Goal: Information Seeking & Learning: Learn about a topic

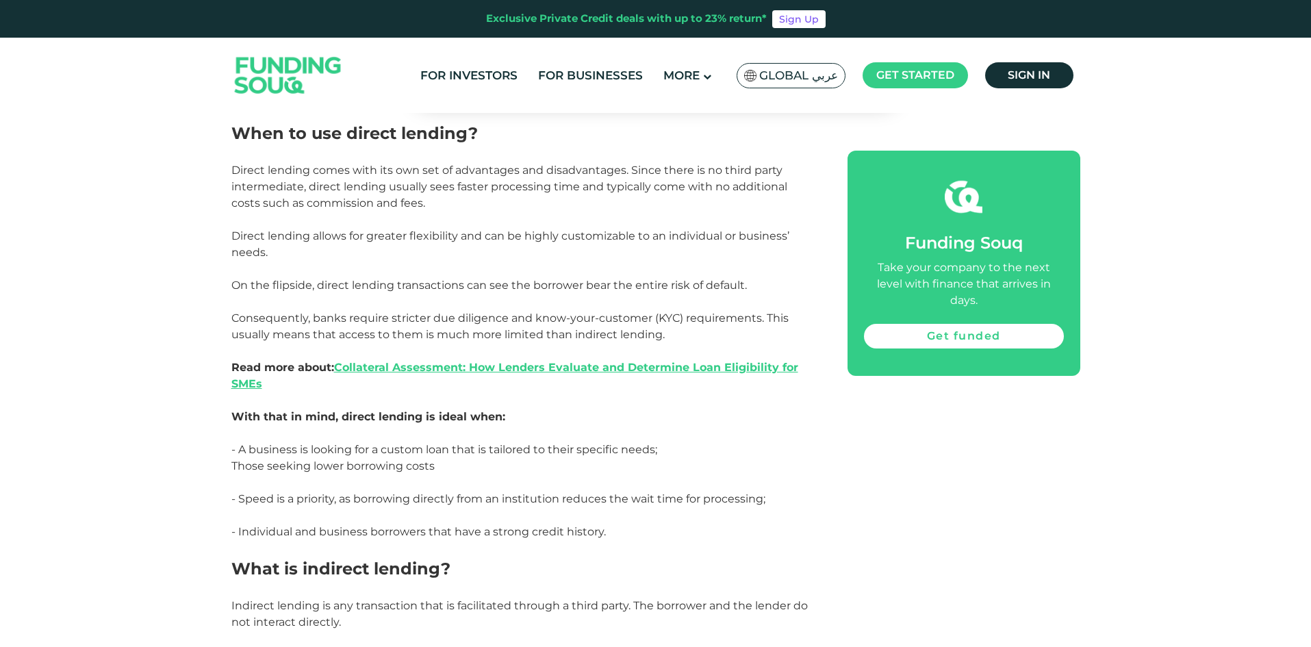
scroll to position [1438, 0]
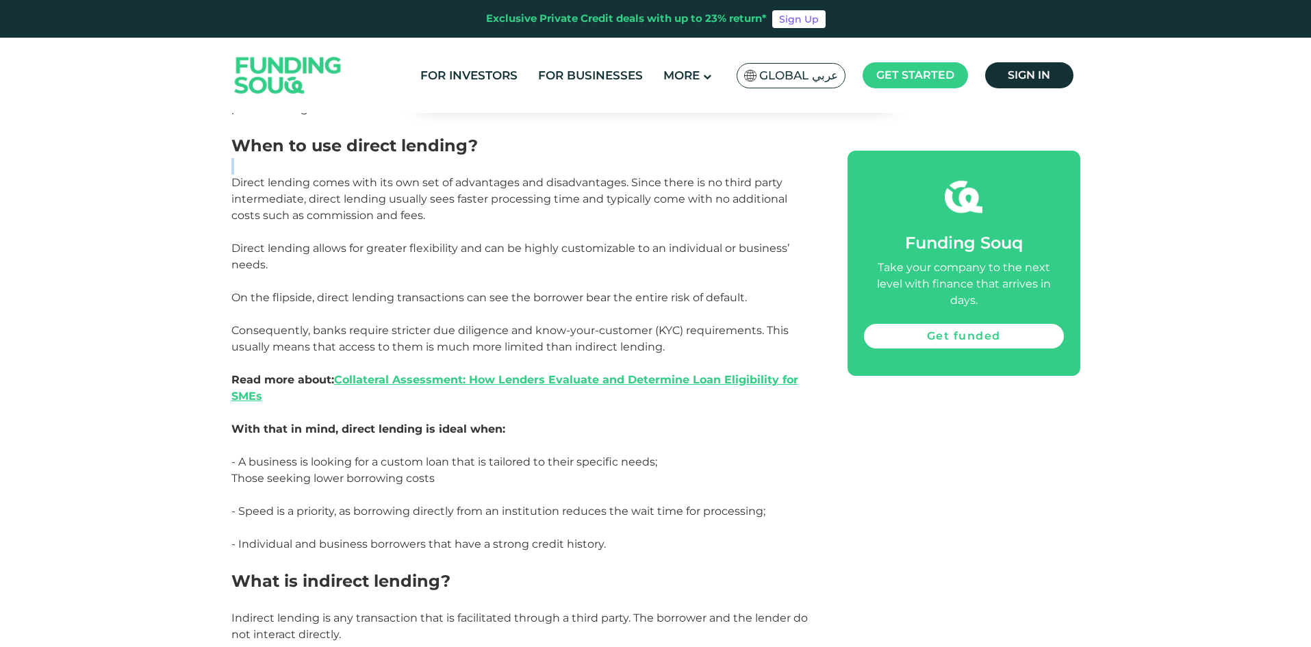
drag, startPoint x: 230, startPoint y: 173, endPoint x: 679, endPoint y: 173, distance: 448.5
click at [679, 173] on div "Home Blog Business Financing 1" at bounding box center [655, 644] width 1311 height 3918
click at [639, 202] on span "Direct lending comes with its own set of advantages and disadvantages. Since th…" at bounding box center [509, 199] width 556 height 46
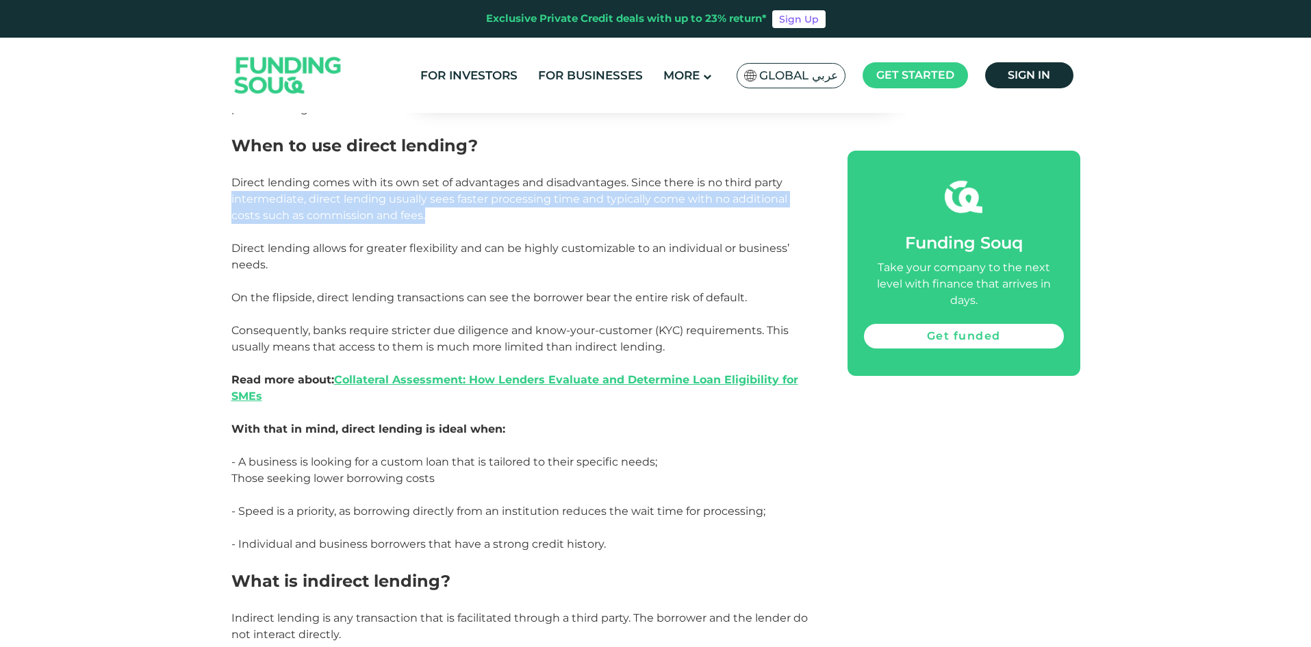
drag, startPoint x: 468, startPoint y: 221, endPoint x: 171, endPoint y: 199, distance: 298.0
click at [171, 199] on div "Home Blog Business Financing 1" at bounding box center [655, 644] width 1311 height 3918
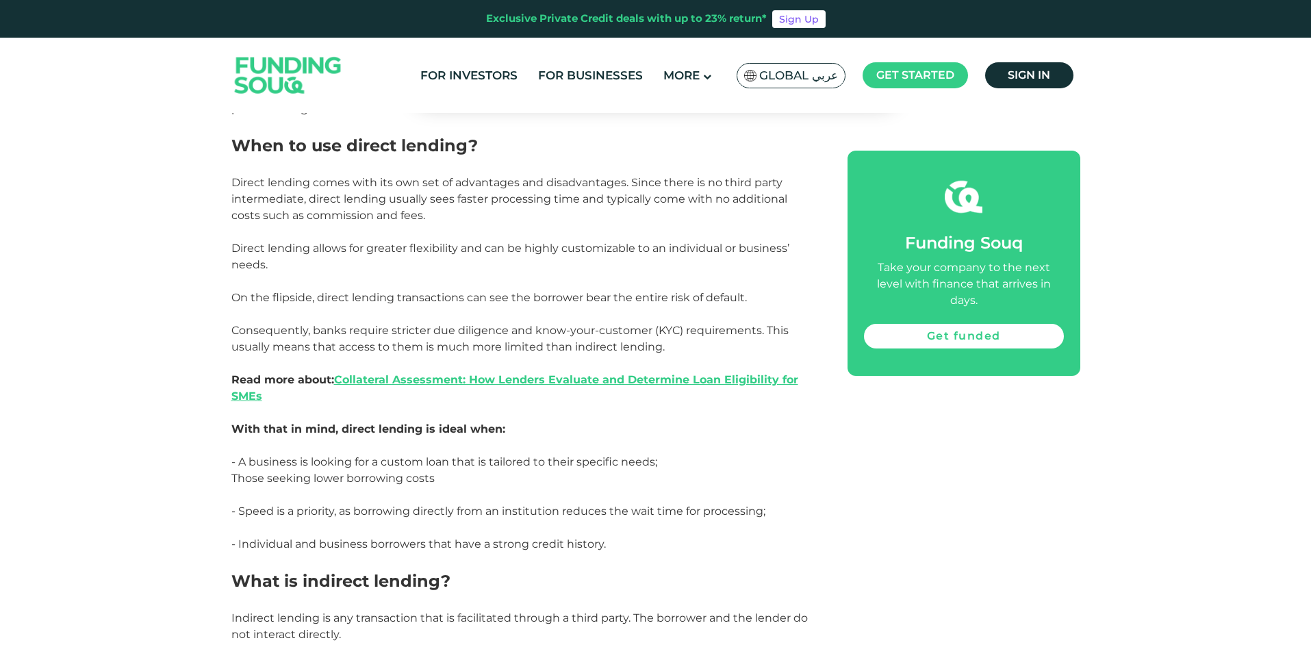
click at [582, 258] on p "Direct lending allows for greater flexibility and can be highly customizable to…" at bounding box center [523, 256] width 585 height 33
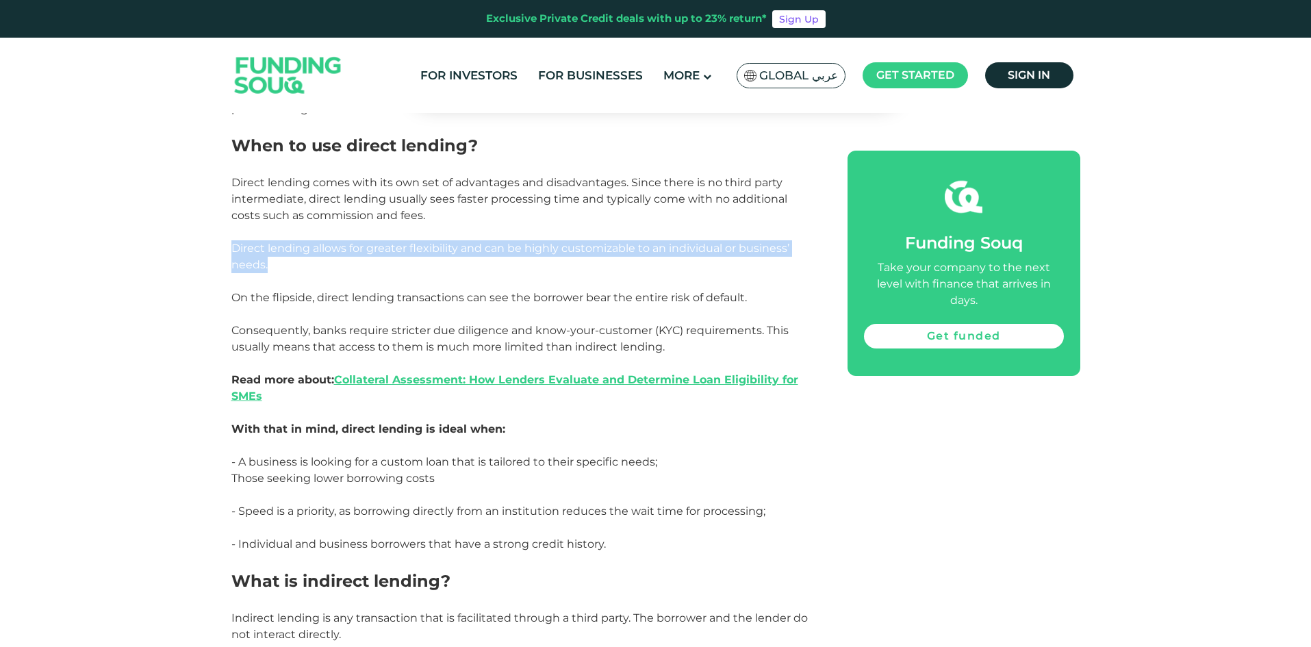
drag, startPoint x: 307, startPoint y: 264, endPoint x: 188, endPoint y: 256, distance: 118.7
click at [188, 256] on div "Home Blog Business Financing 1" at bounding box center [655, 644] width 1311 height 3918
click at [434, 256] on p "Direct lending allows for greater flexibility and can be highly customizable to…" at bounding box center [523, 256] width 585 height 33
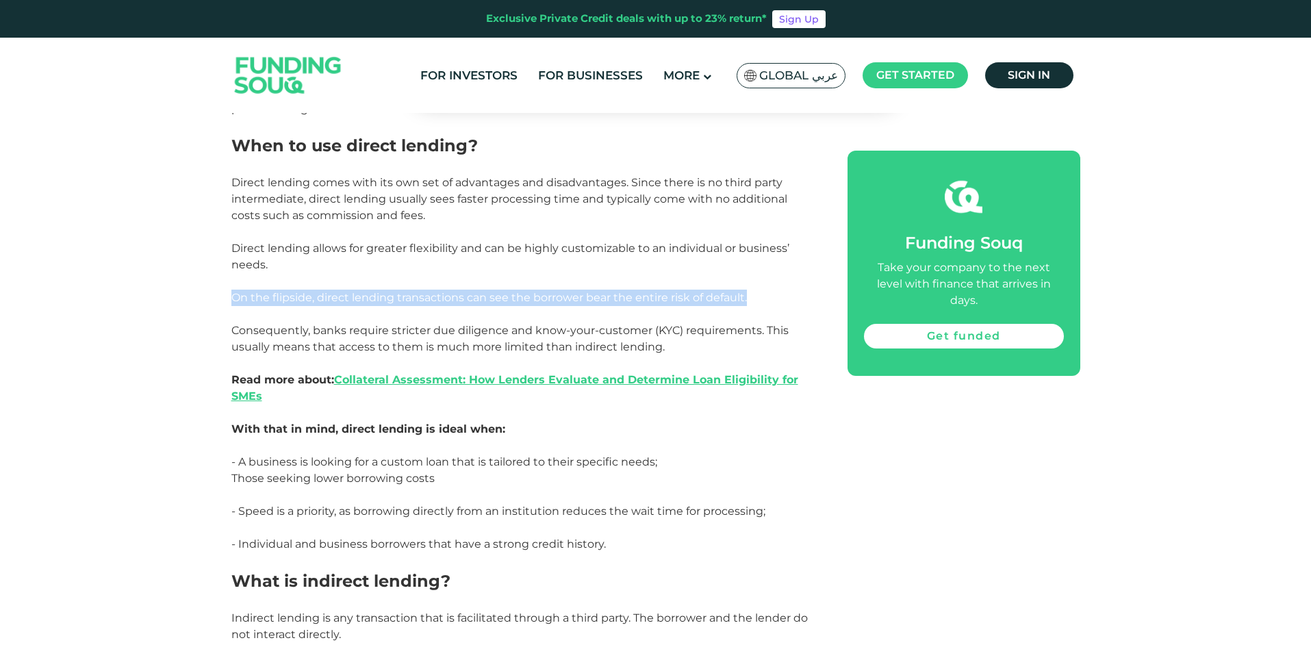
drag, startPoint x: 757, startPoint y: 300, endPoint x: 222, endPoint y: 299, distance: 534.7
click at [222, 299] on div "Home Blog Business Financing 1" at bounding box center [655, 644] width 1311 height 3918
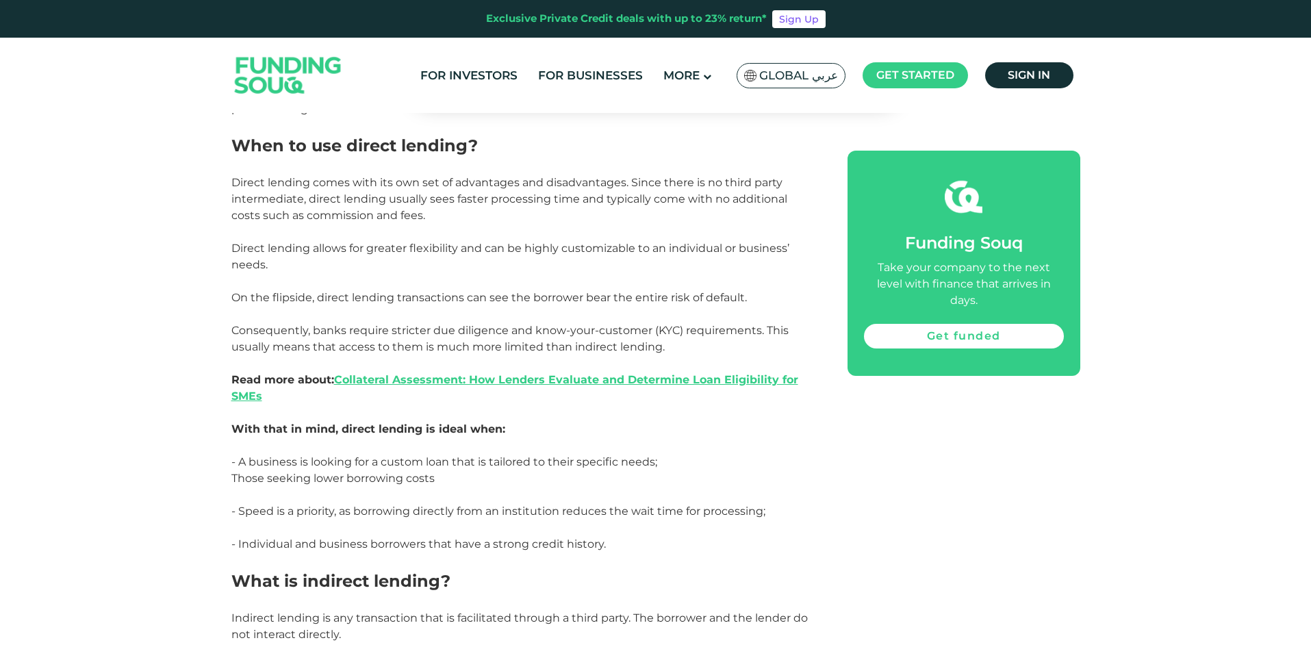
click at [585, 248] on span "Direct lending allows for greater flexibility and can be highly customizable to…" at bounding box center [510, 256] width 558 height 29
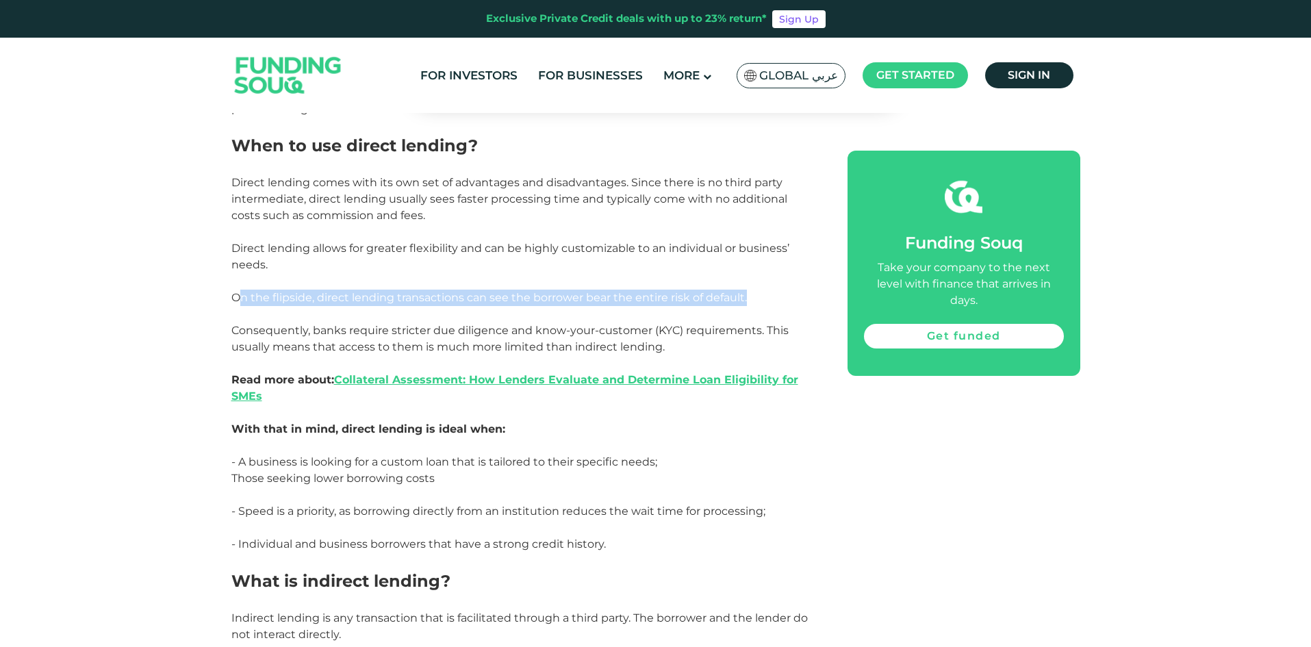
drag, startPoint x: 758, startPoint y: 292, endPoint x: 242, endPoint y: 303, distance: 516.4
click at [242, 303] on p "On the flipside, direct lending transactions can see the borrower bear the enti…" at bounding box center [523, 298] width 585 height 16
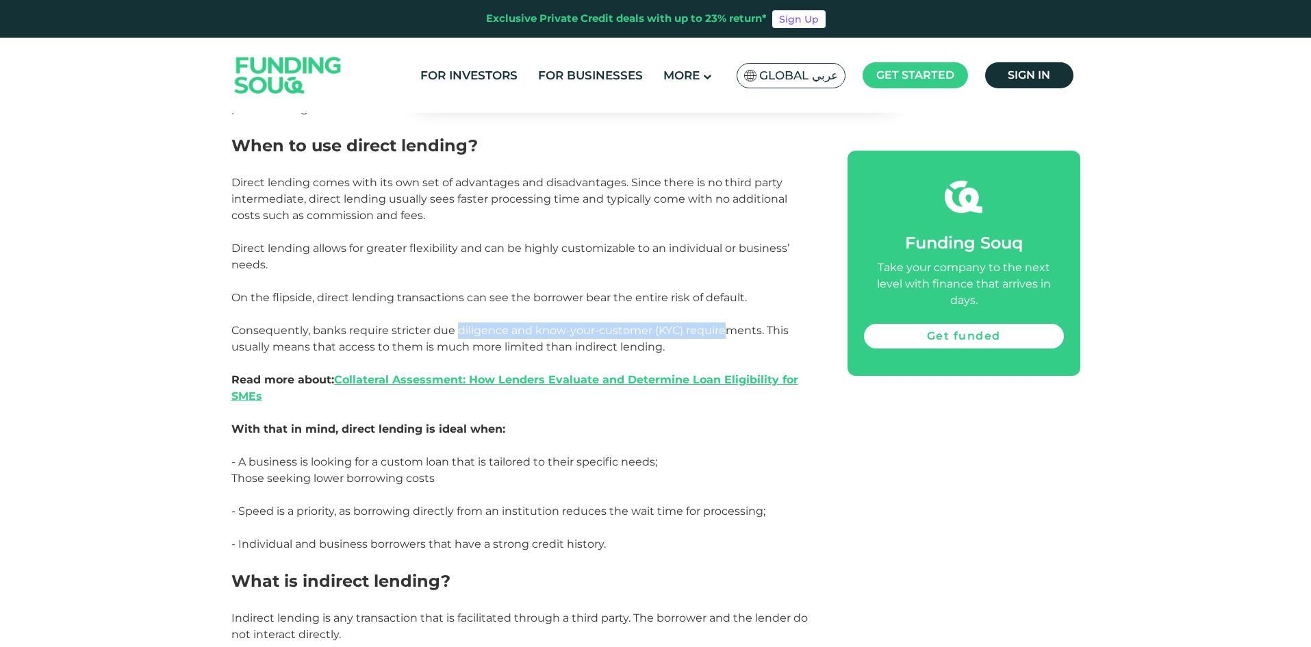
drag, startPoint x: 455, startPoint y: 324, endPoint x: 727, endPoint y: 322, distance: 271.8
click at [727, 322] on p "Consequently, banks require stricter due diligence and know-your-customer (KYC)…" at bounding box center [523, 371] width 585 height 99
click at [459, 326] on span "Consequently, banks require stricter due diligence and know-your-customer (KYC)…" at bounding box center [514, 363] width 567 height 79
drag, startPoint x: 674, startPoint y: 346, endPoint x: 260, endPoint y: 346, distance: 414.2
click at [260, 346] on p "Consequently, banks require stricter due diligence and know-your-customer (KYC)…" at bounding box center [523, 371] width 585 height 99
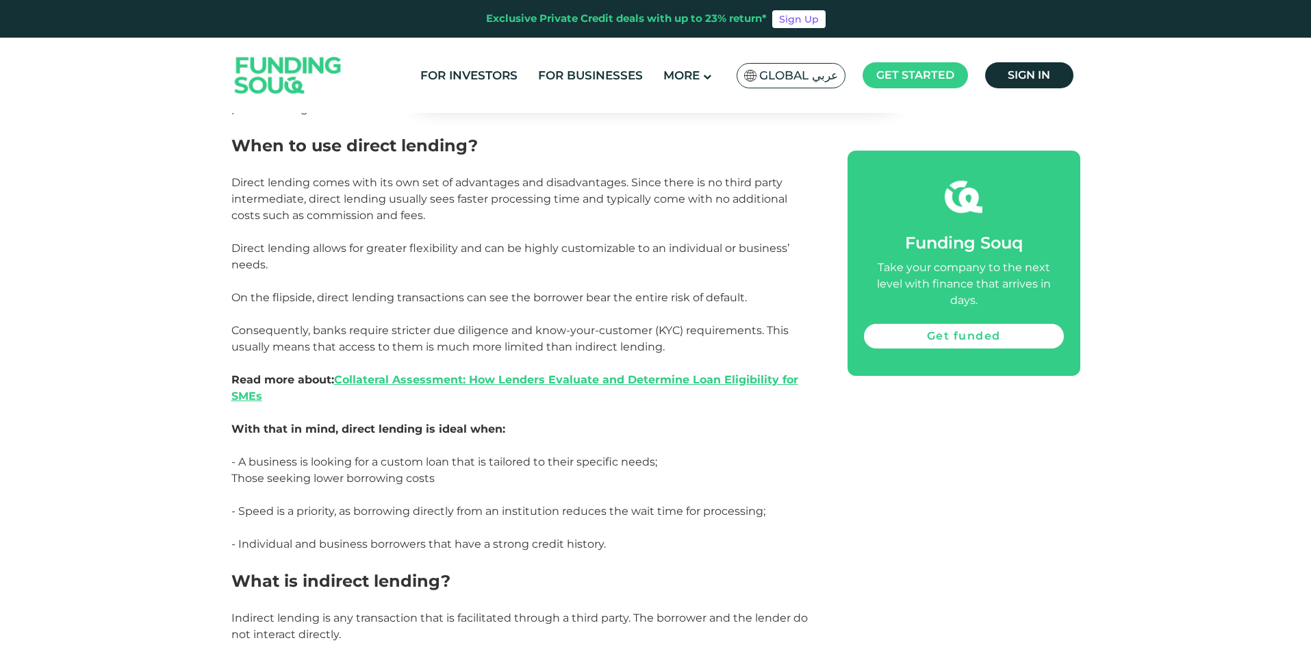
click at [68, 358] on div "Home Blog Business Financing 1" at bounding box center [655, 644] width 1311 height 3918
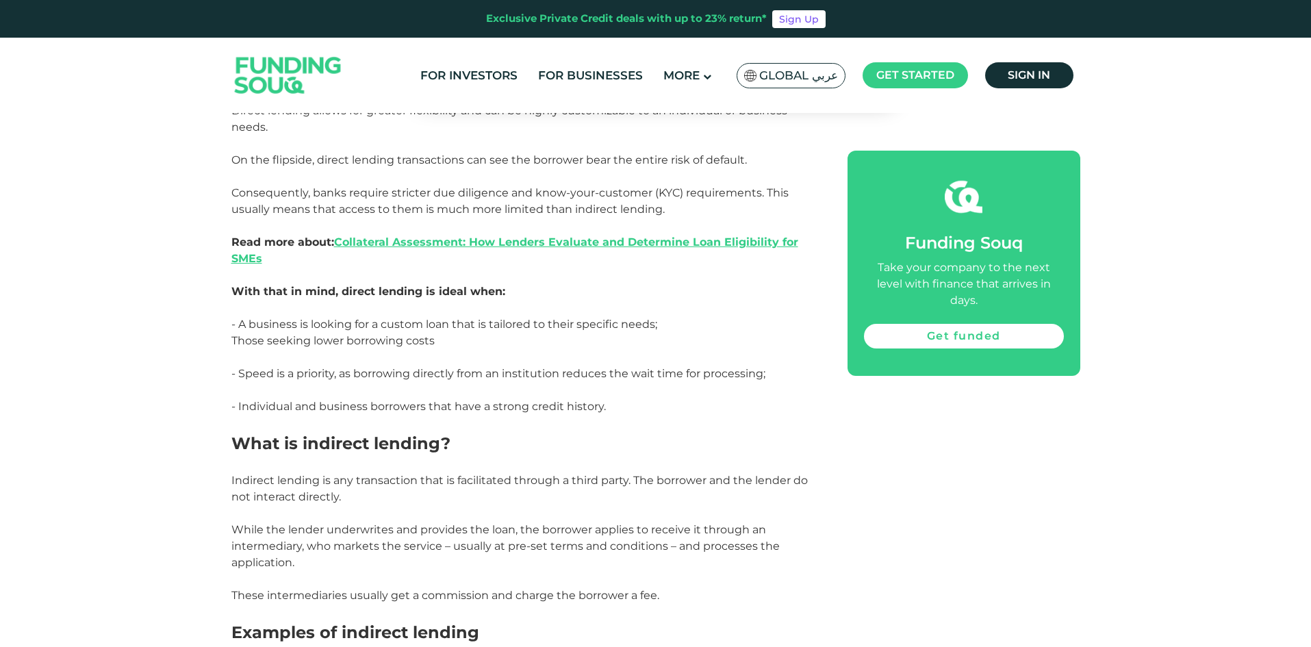
scroll to position [1575, 0]
